Goal: Information Seeking & Learning: Understand process/instructions

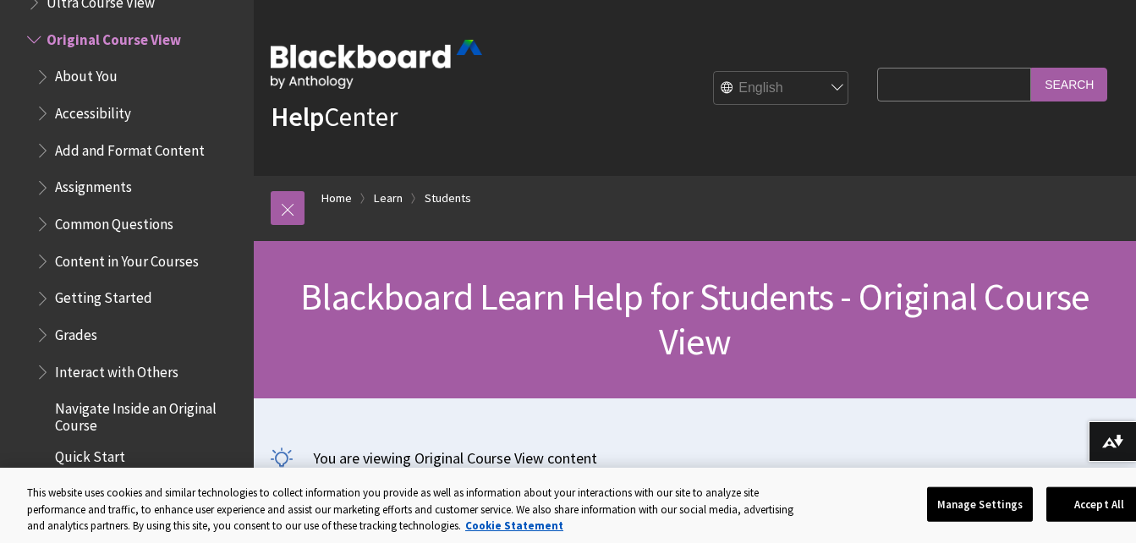
click at [75, 184] on span "Assignments" at bounding box center [93, 184] width 77 height 23
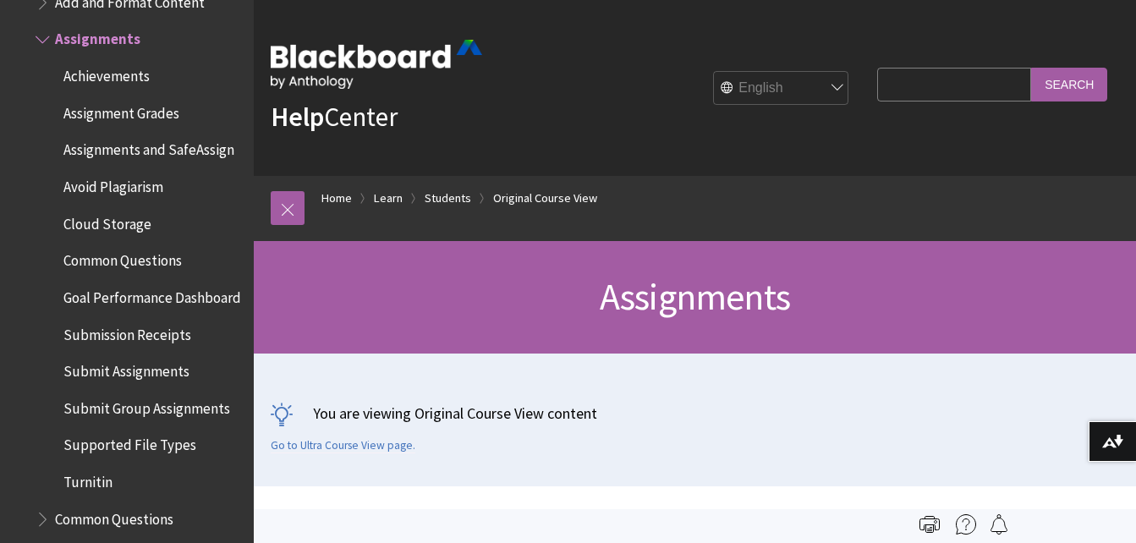
click at [159, 380] on span "Submit Assignments" at bounding box center [126, 368] width 126 height 23
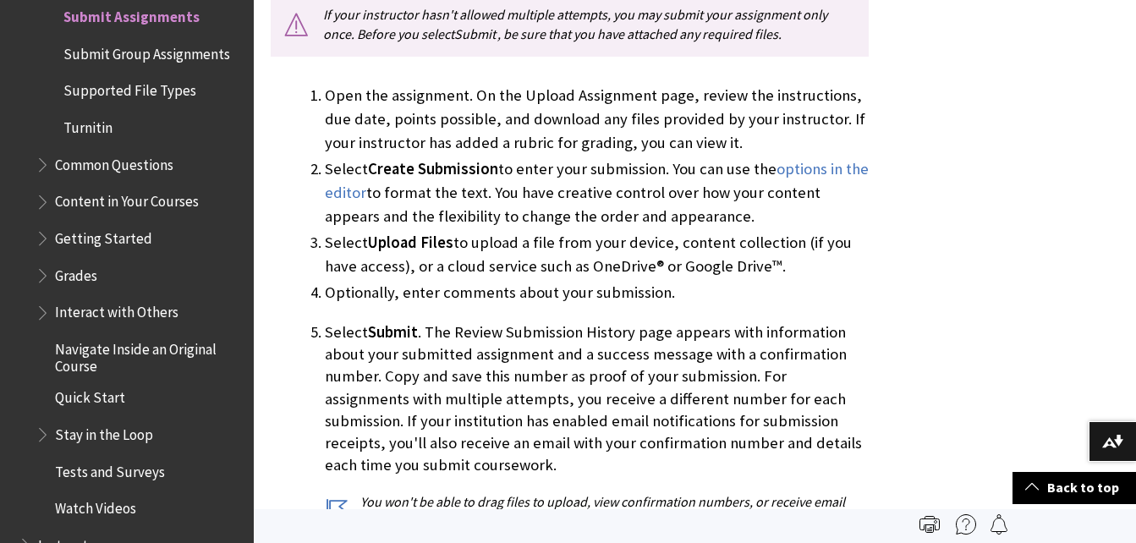
scroll to position [1608, 0]
